Goal: Transaction & Acquisition: Purchase product/service

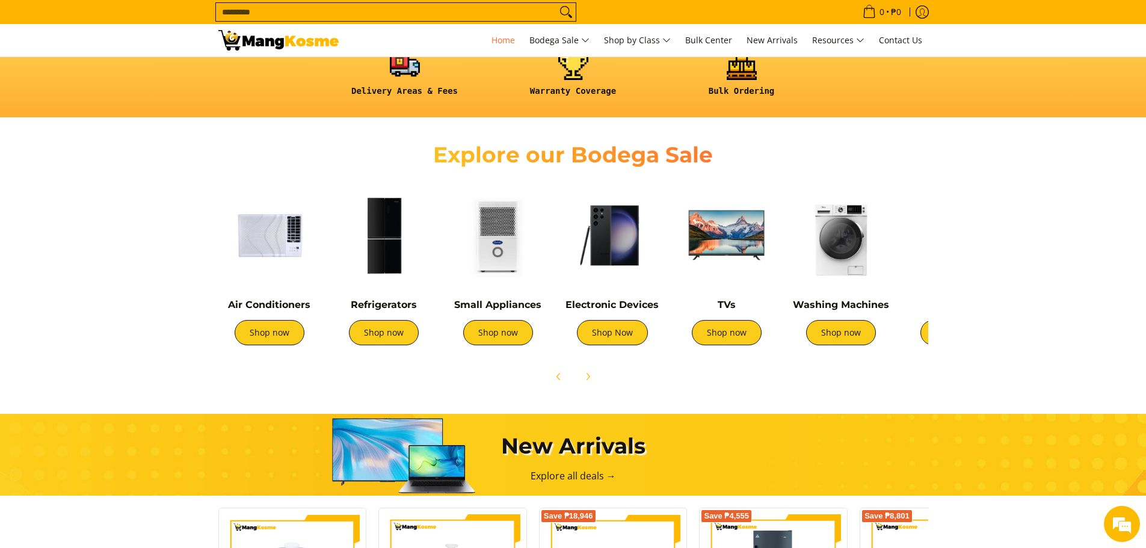
scroll to position [361, 0]
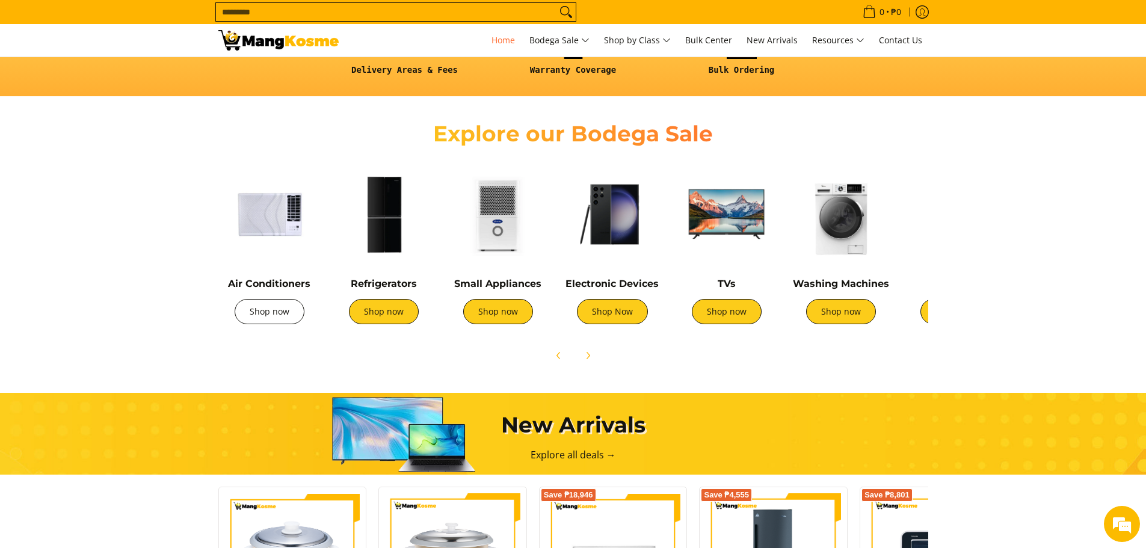
click at [272, 308] on link "Shop now" at bounding box center [270, 311] width 70 height 25
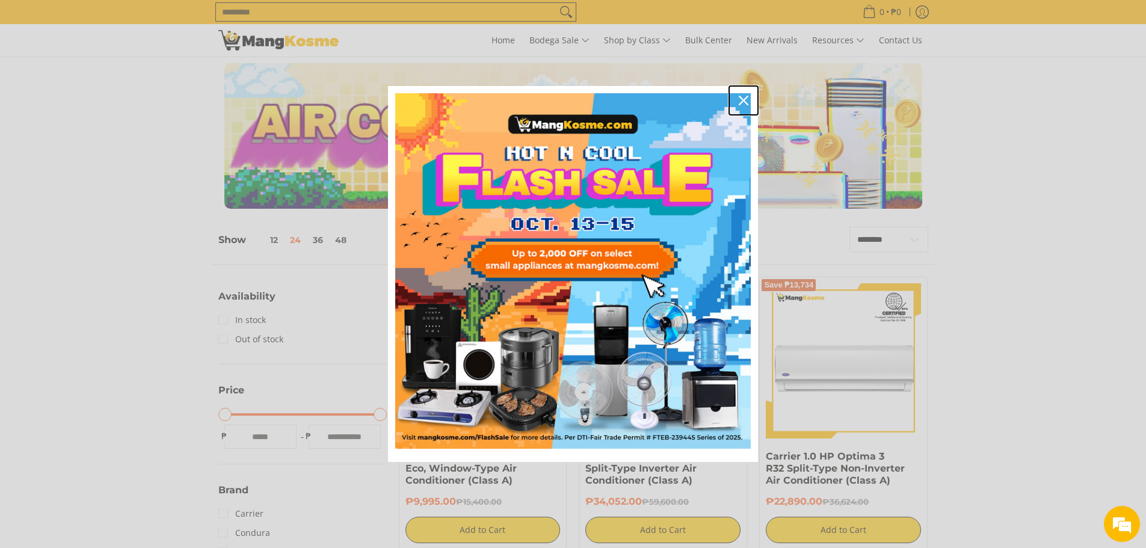
click at [746, 96] on icon "close icon" at bounding box center [743, 101] width 10 height 10
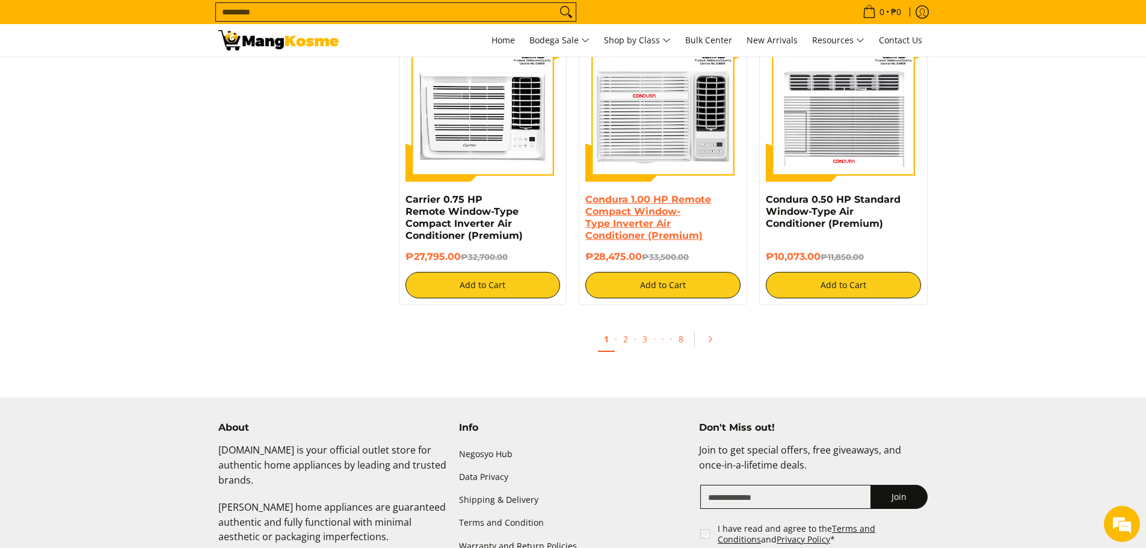
scroll to position [2285, 0]
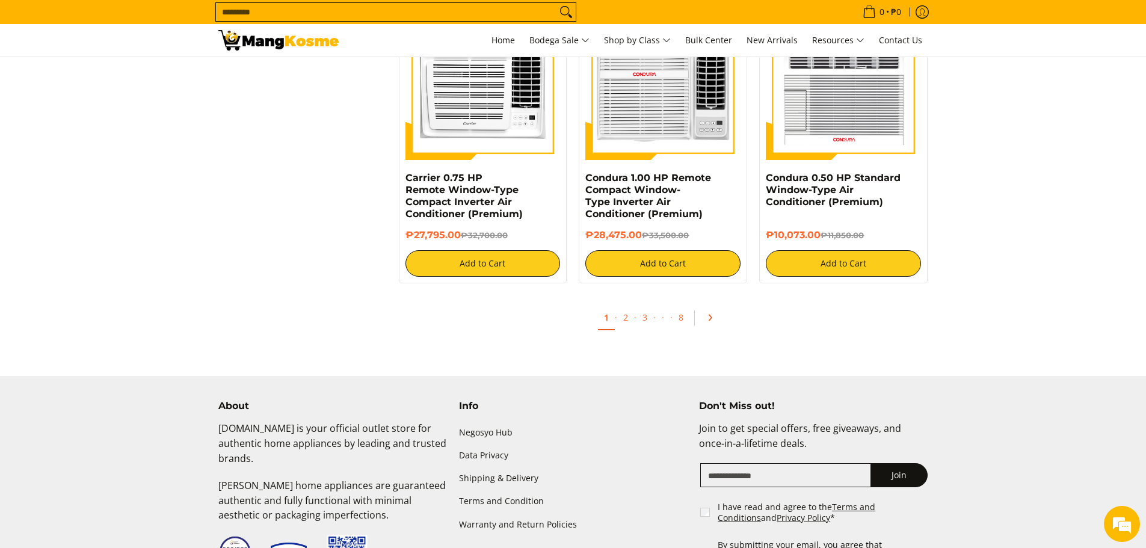
click at [707, 318] on icon "Pagination" at bounding box center [709, 317] width 8 height 8
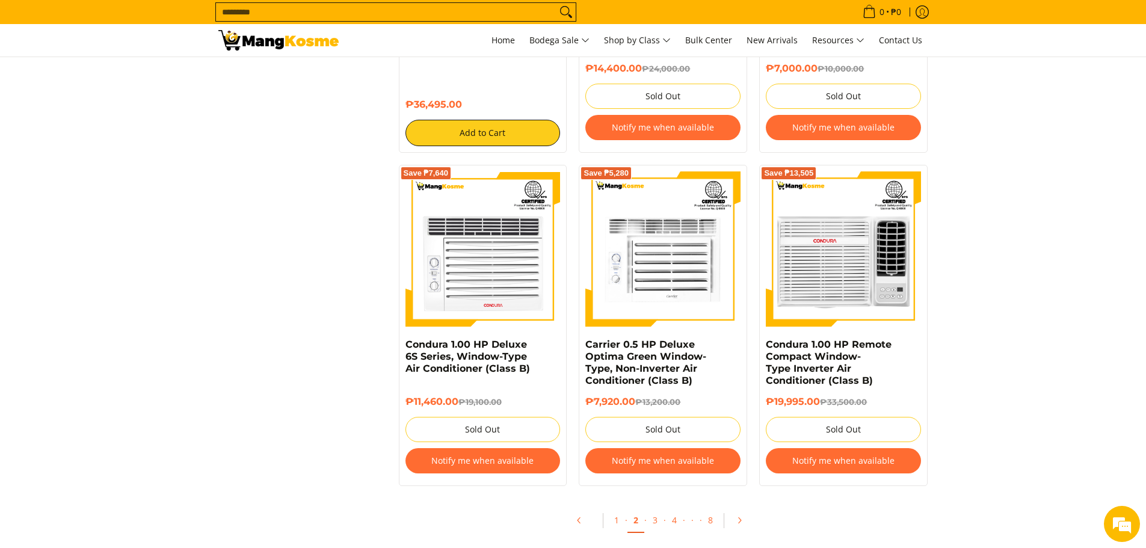
scroll to position [2165, 0]
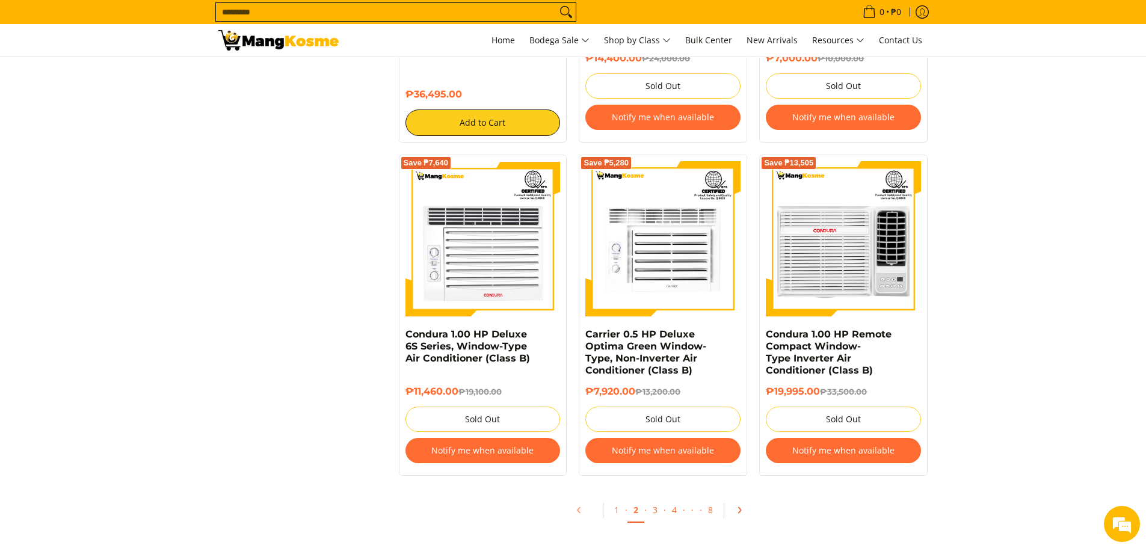
click at [735, 507] on icon "Pagination" at bounding box center [739, 510] width 8 height 8
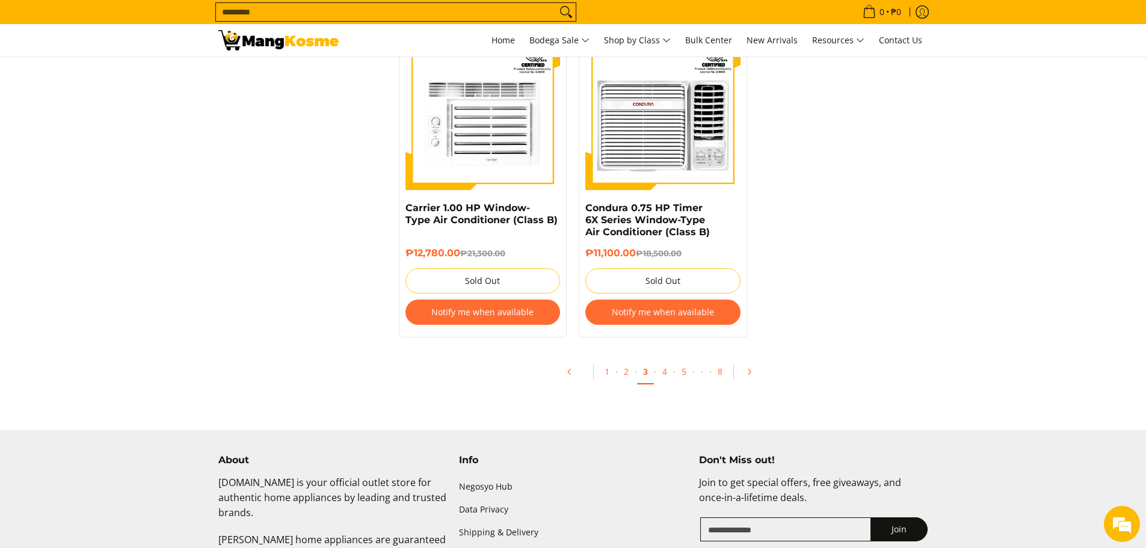
scroll to position [2751, 0]
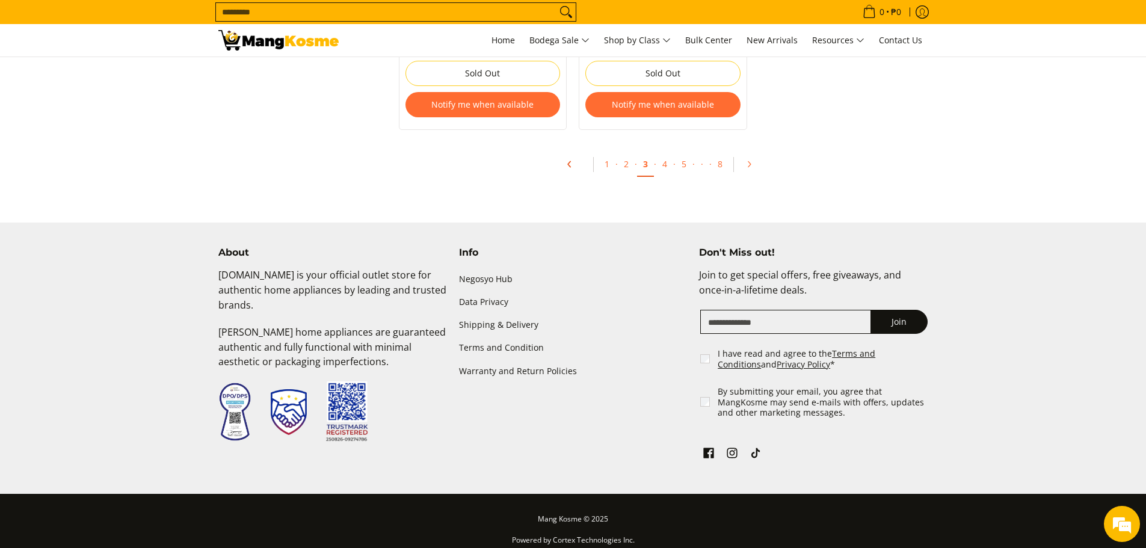
click at [564, 154] on link "Pagination" at bounding box center [573, 164] width 29 height 20
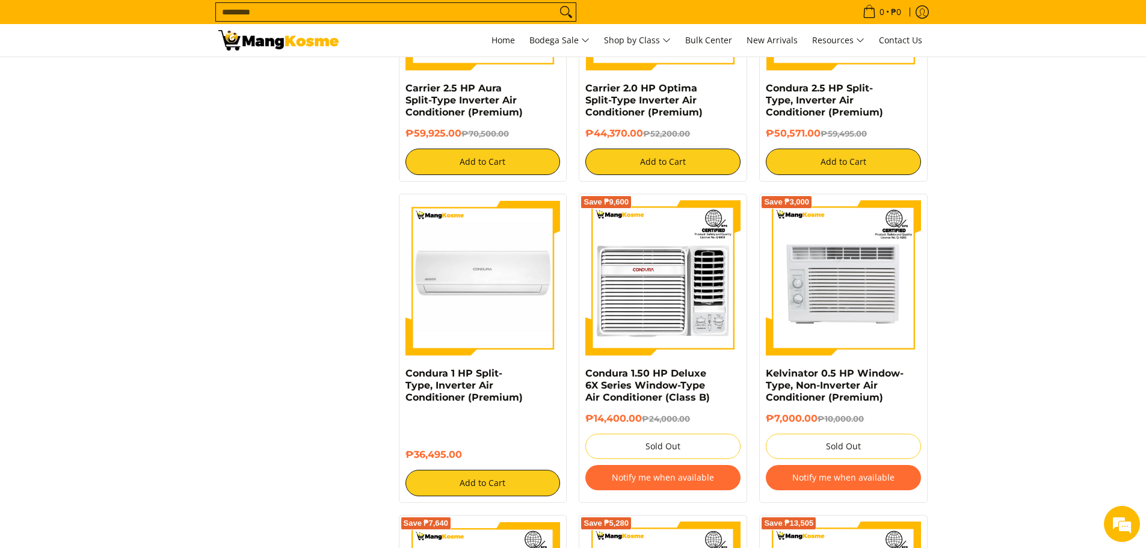
scroll to position [2225, 0]
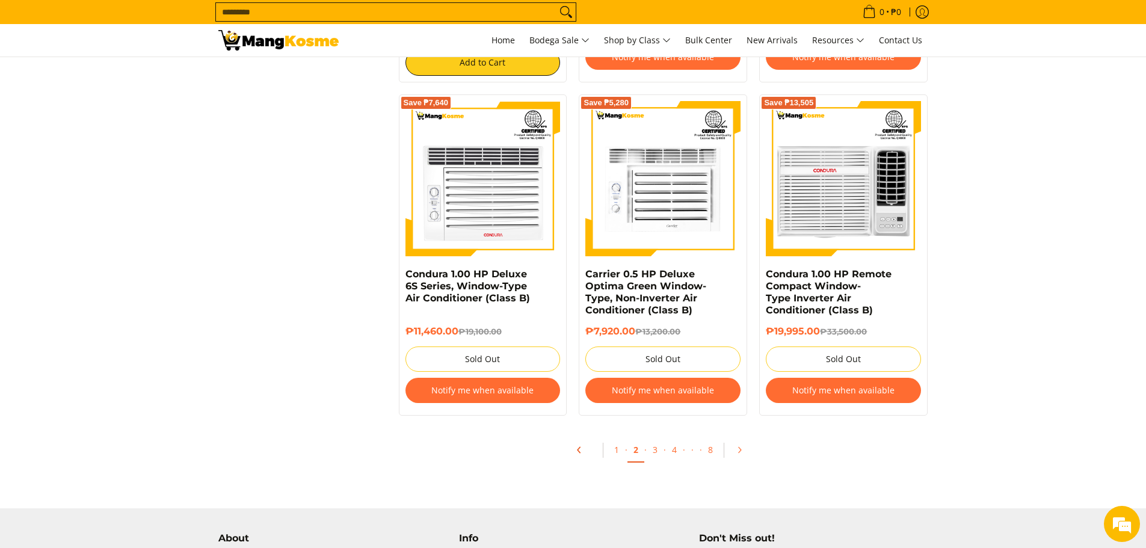
click at [578, 447] on icon "Pagination" at bounding box center [579, 450] width 8 height 8
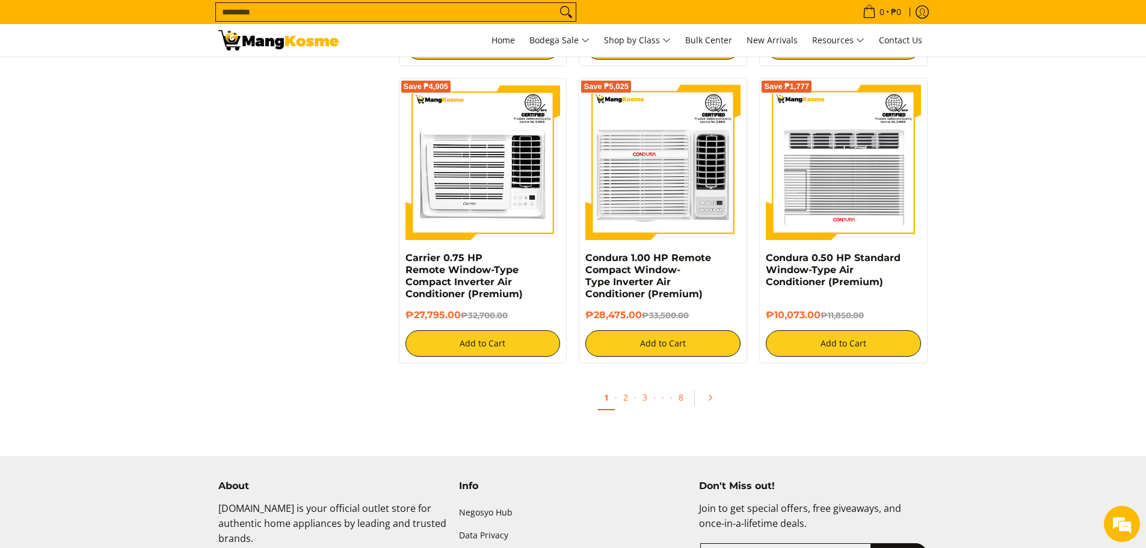
scroll to position [2451, 0]
